Goal: Transaction & Acquisition: Purchase product/service

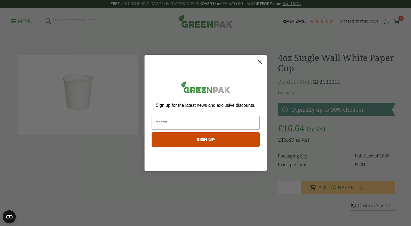
click at [258, 62] on circle "Close dialog" at bounding box center [259, 61] width 9 height 9
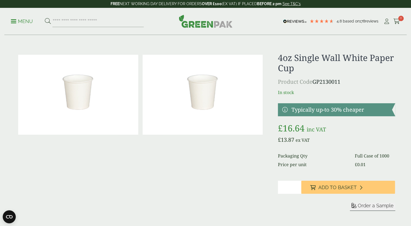
click at [283, 109] on link at bounding box center [336, 109] width 117 height 13
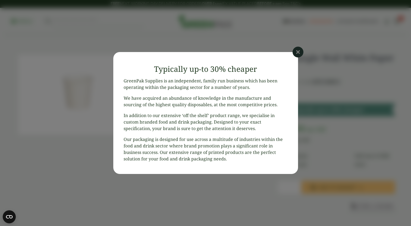
click at [290, 58] on header "Typically up-to 30% cheaper" at bounding box center [205, 68] width 185 height 20
click at [294, 58] on header "Typically up-to 30% cheaper" at bounding box center [205, 68] width 185 height 20
click at [296, 54] on icon at bounding box center [297, 52] width 11 height 11
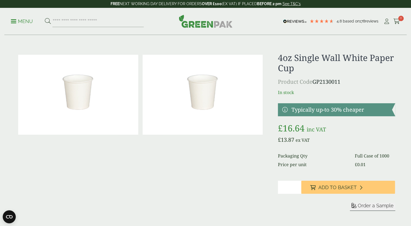
drag, startPoint x: 288, startPoint y: 191, endPoint x: 277, endPoint y: 189, distance: 11.7
click at [277, 189] on div "£" at bounding box center [205, 138] width 385 height 171
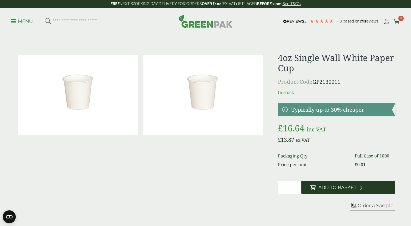
type input "*"
click at [307, 189] on button "Add to Basket" at bounding box center [348, 187] width 94 height 13
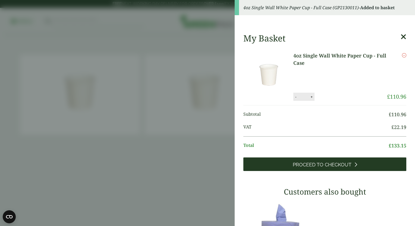
click at [340, 170] on link "Proceed to Checkout" at bounding box center [324, 165] width 163 height 14
